Goal: Navigation & Orientation: Find specific page/section

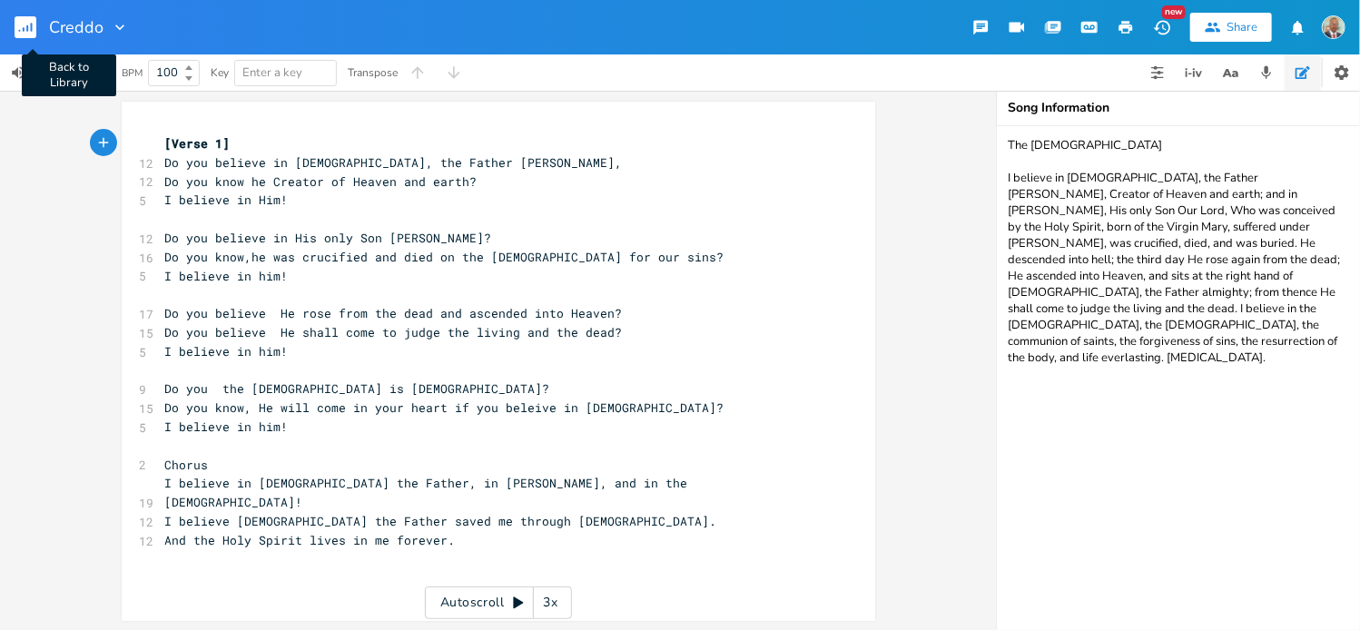
click at [29, 30] on rect "button" at bounding box center [26, 27] width 22 height 22
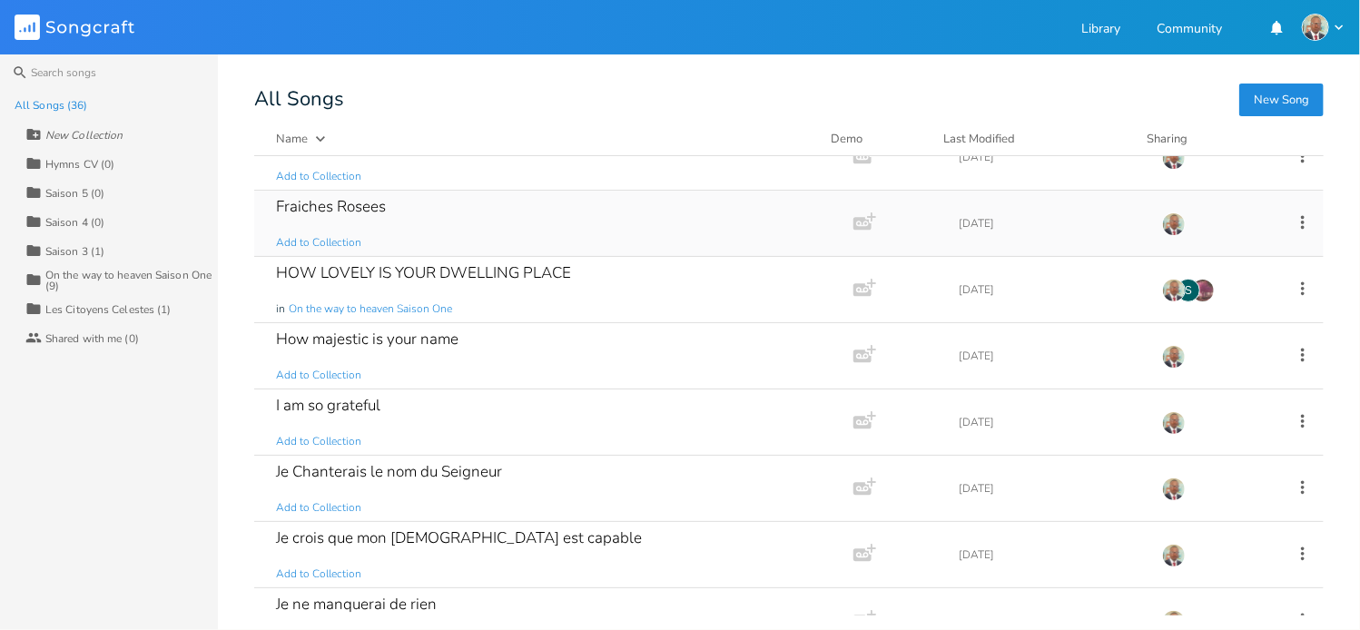
scroll to position [726, 0]
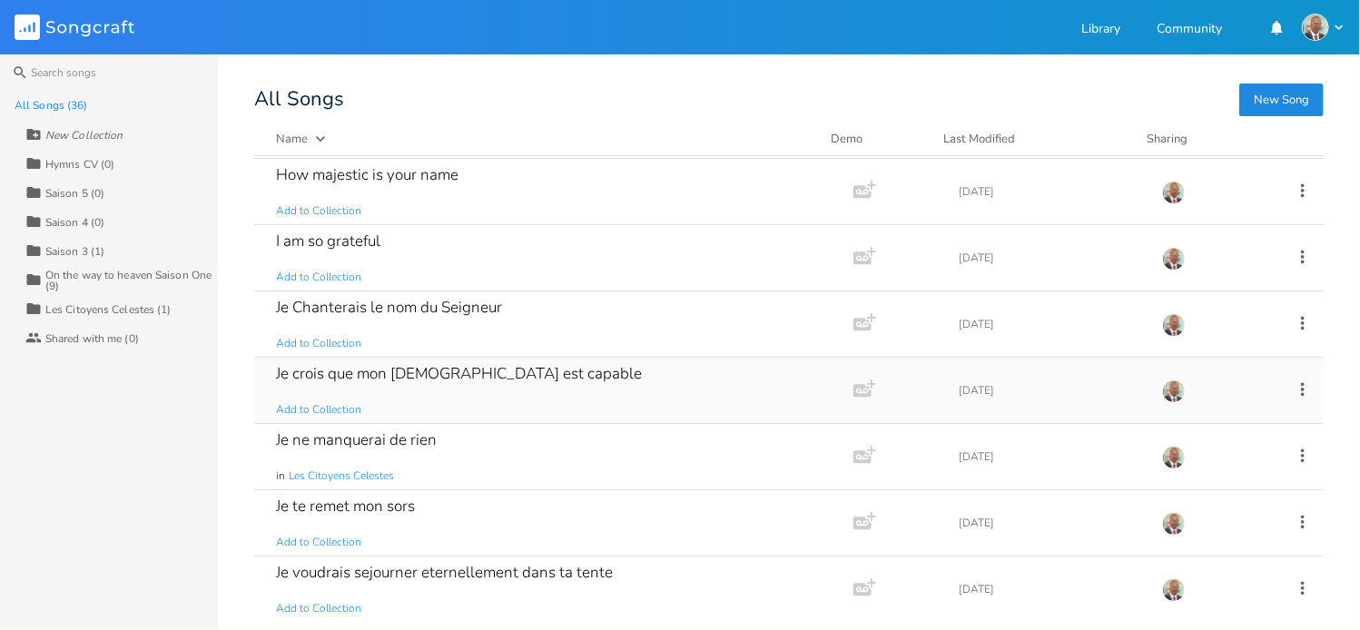
click at [388, 368] on div "Je crois que mon [DEMOGRAPHIC_DATA] est capable" at bounding box center [459, 373] width 366 height 15
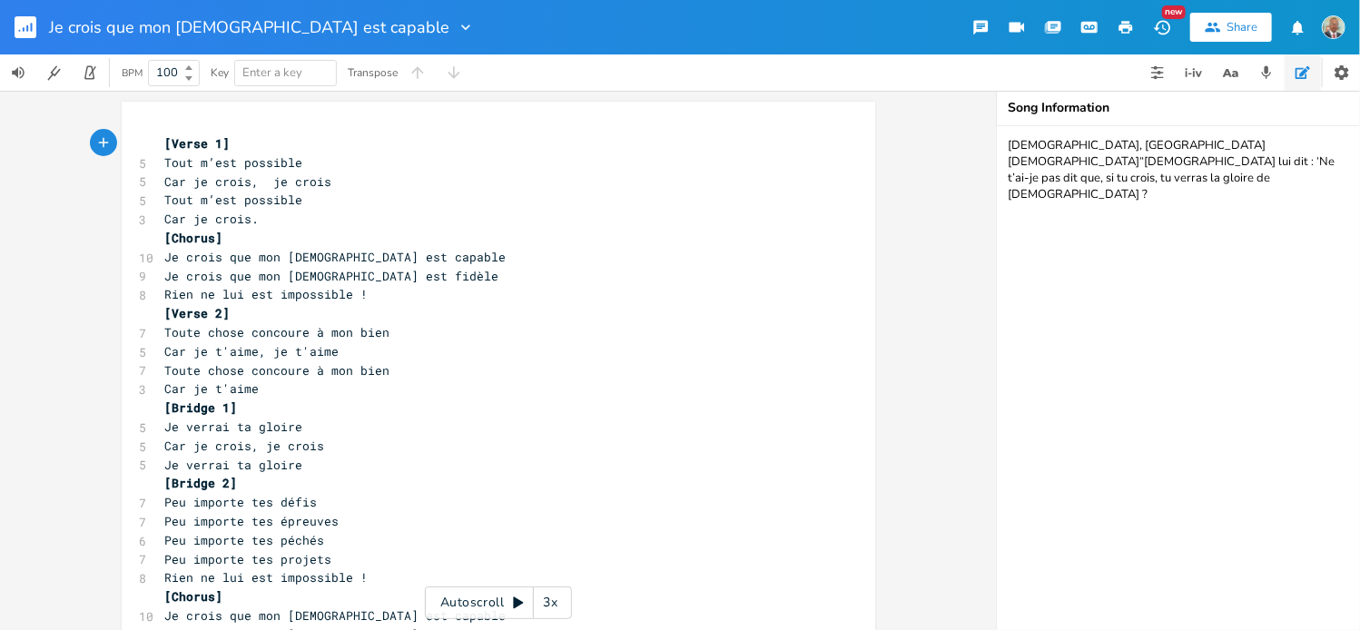
click at [20, 29] on rect "button" at bounding box center [26, 27] width 22 height 22
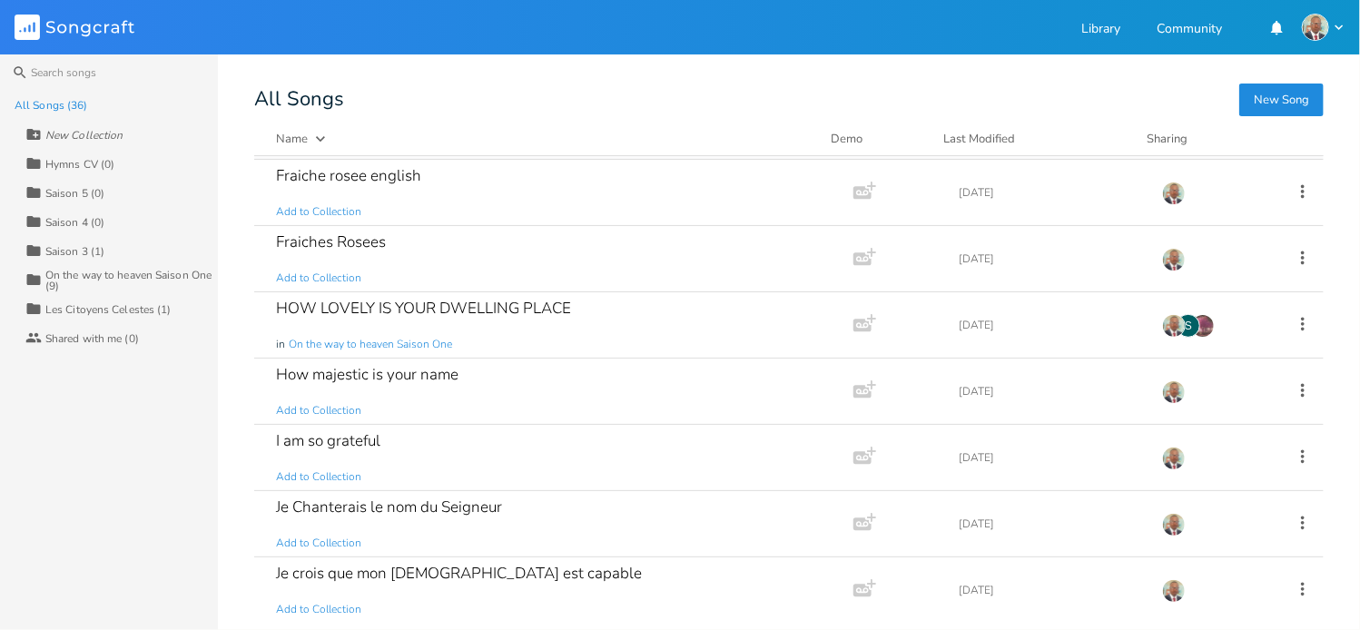
scroll to position [545, 0]
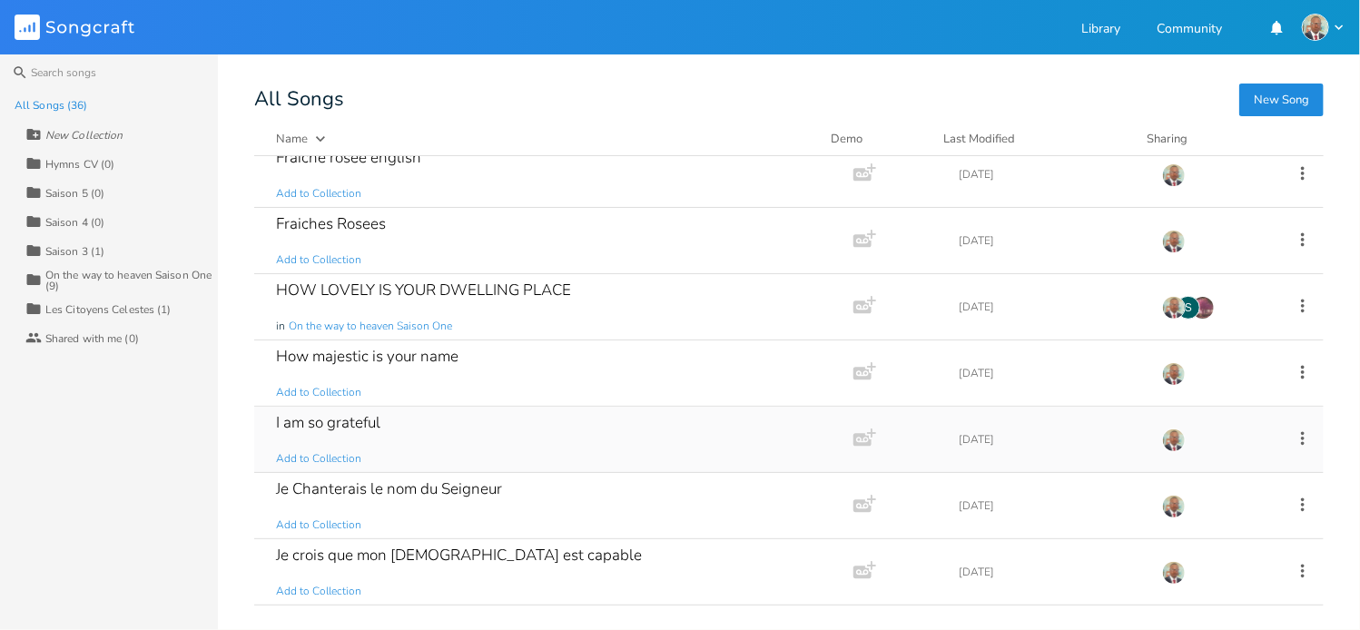
click at [443, 453] on div "I am so grateful Add to Collection" at bounding box center [550, 439] width 548 height 65
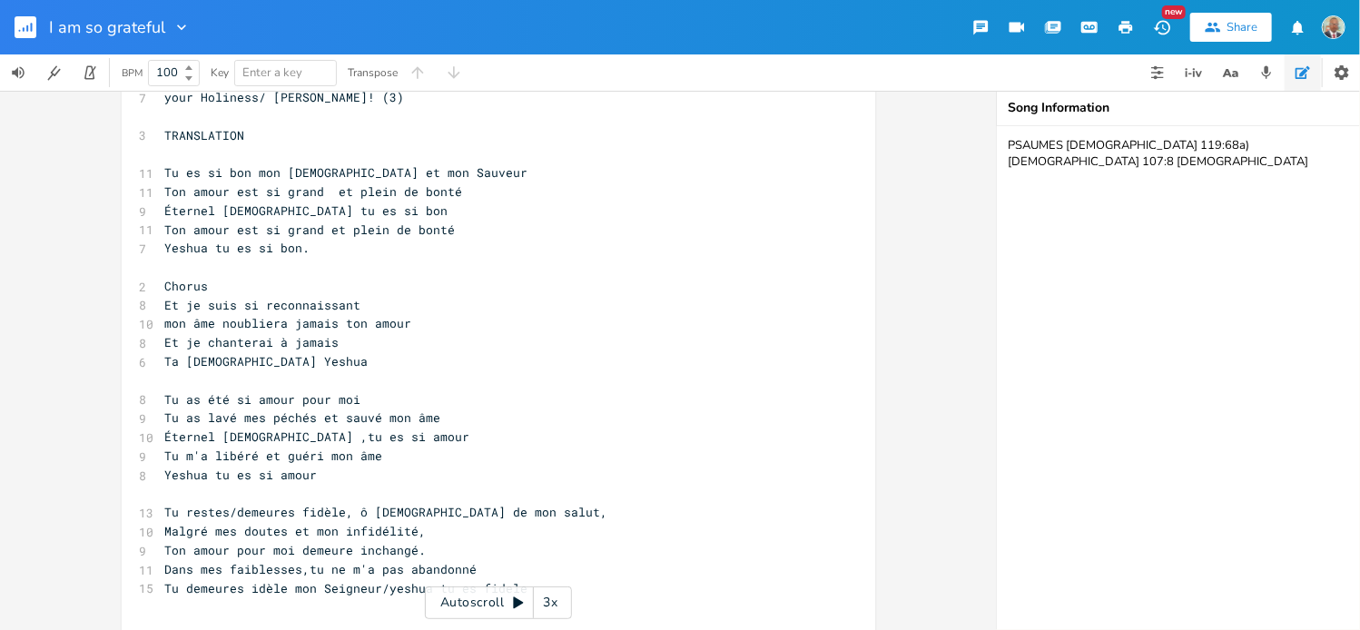
scroll to position [545, 0]
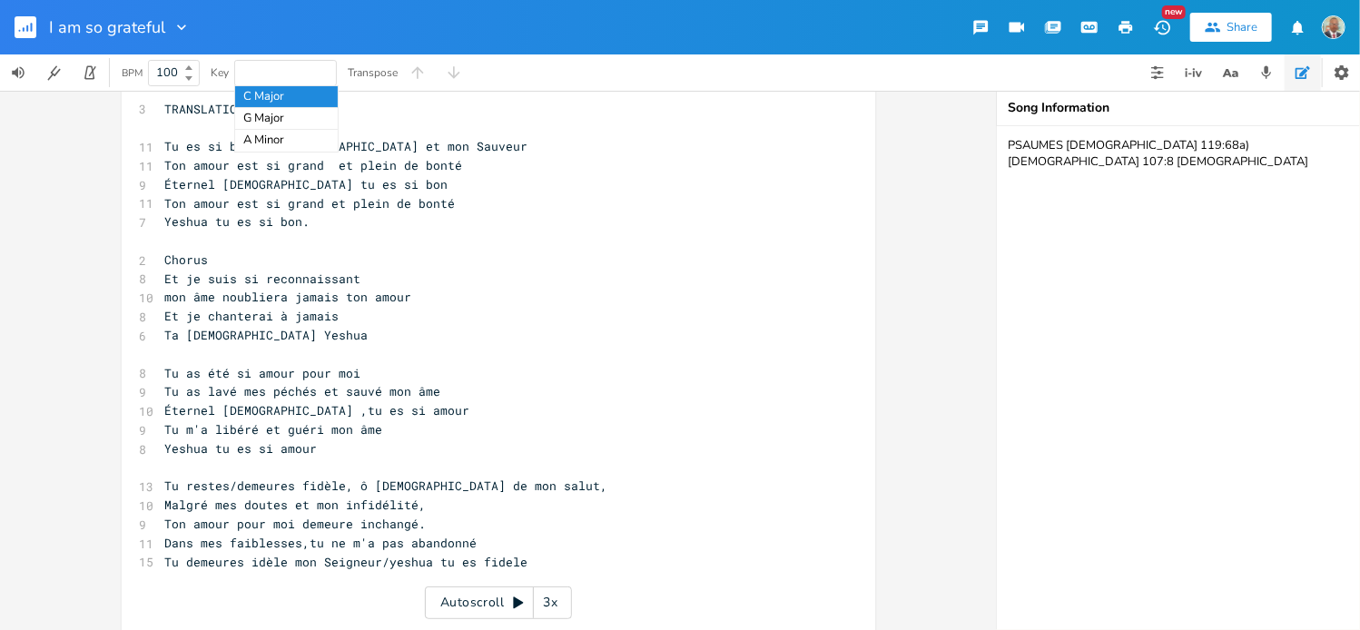
type input "b"
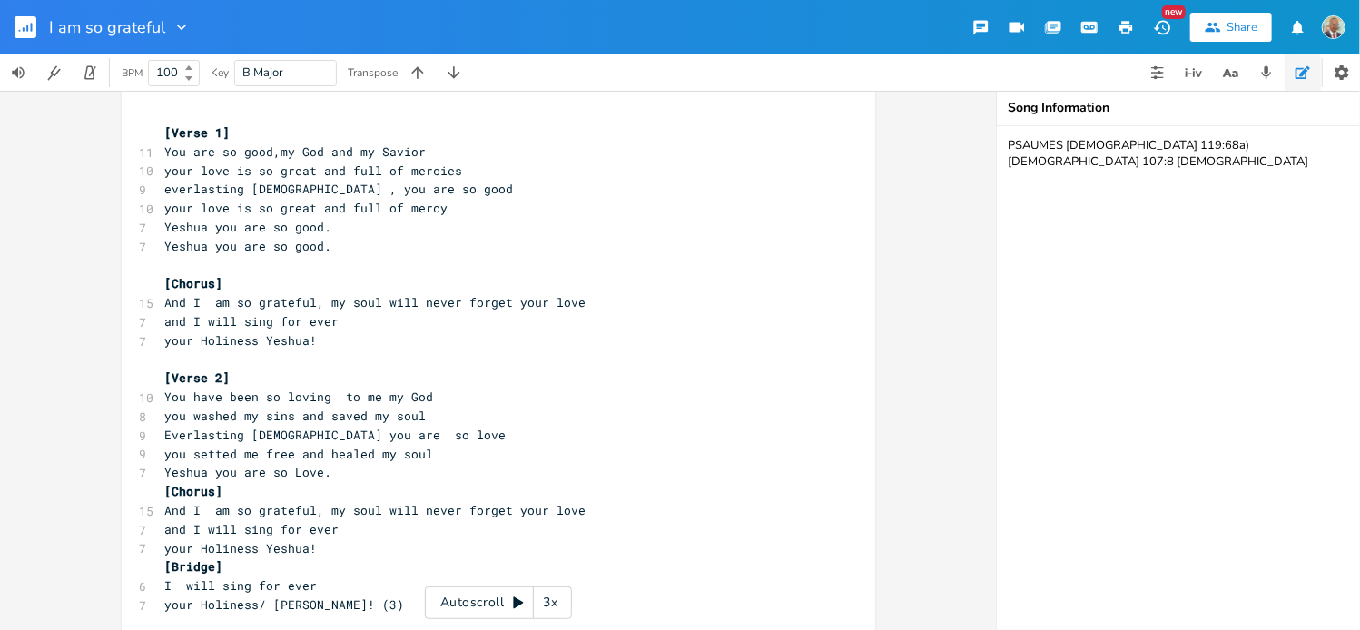
scroll to position [0, 0]
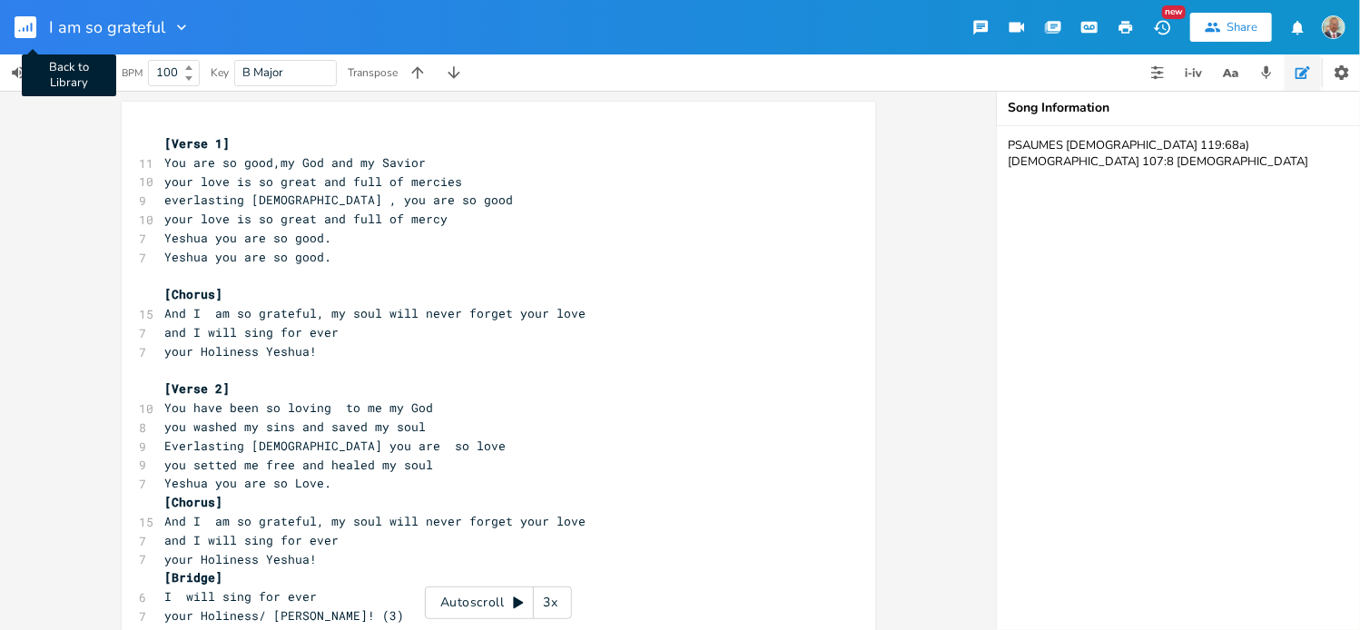
click at [36, 32] on button "Back to Library" at bounding box center [33, 27] width 36 height 44
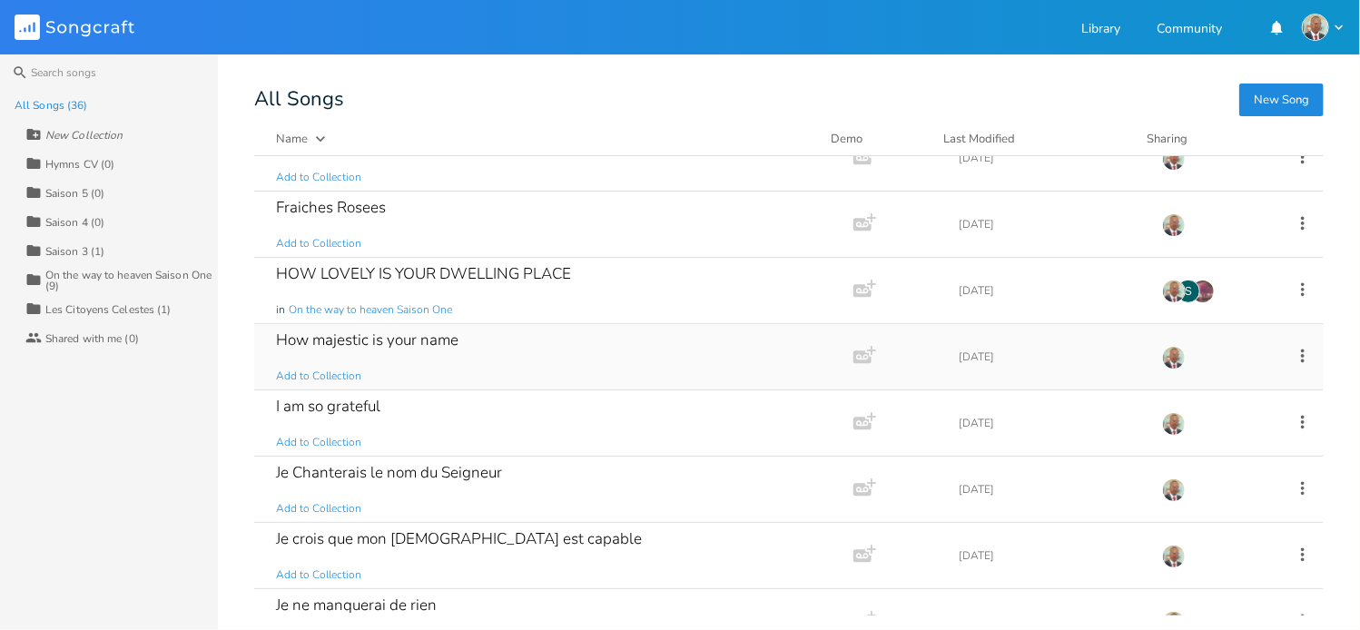
scroll to position [635, 0]
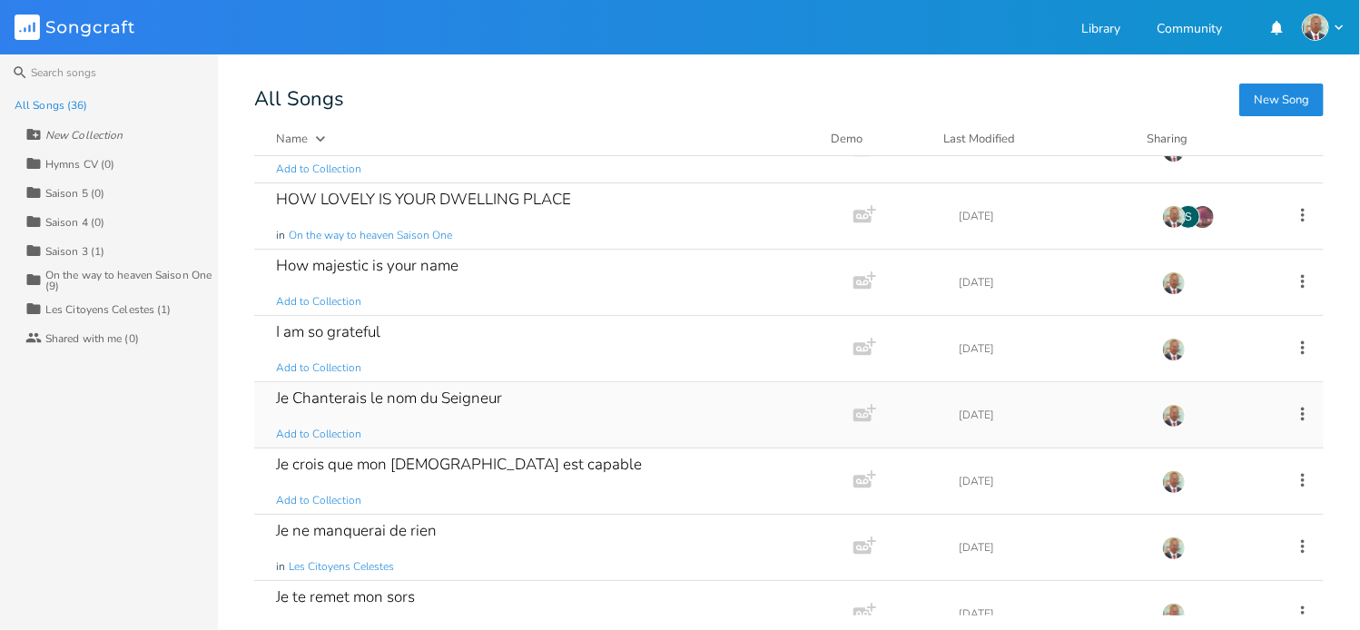
click at [356, 393] on div "Je Chanterais le nom du Seigneur" at bounding box center [389, 397] width 226 height 15
